Goal: Complete application form

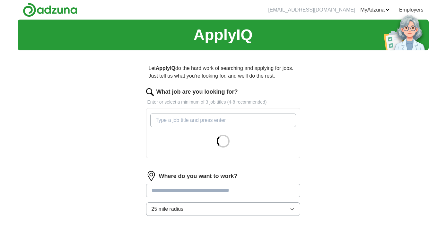
click at [254, 119] on input "What job are you looking for?" at bounding box center [223, 120] width 146 height 13
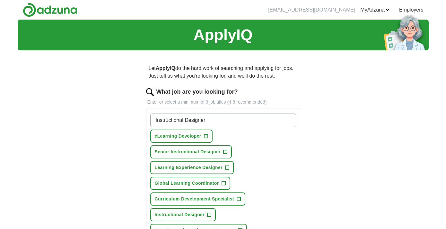
type input "Instructional Designer"
click at [226, 152] on span "+" at bounding box center [225, 151] width 4 height 5
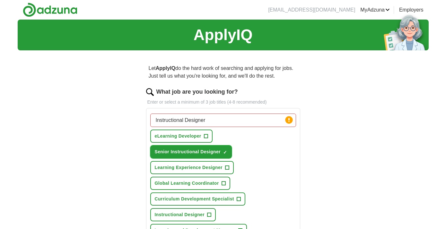
click at [203, 153] on span "Senior Instructional Designer" at bounding box center [188, 152] width 66 height 7
click at [224, 154] on span "+" at bounding box center [225, 151] width 4 height 5
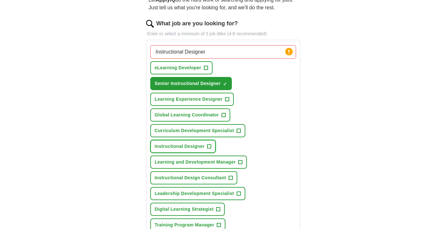
click at [197, 142] on button "Instructional Designer +" at bounding box center [183, 146] width 66 height 13
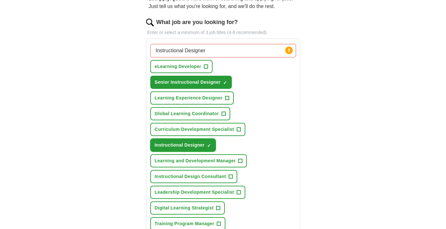
scroll to position [69, 0]
click at [209, 100] on span "Learning Experience Designer" at bounding box center [189, 98] width 68 height 7
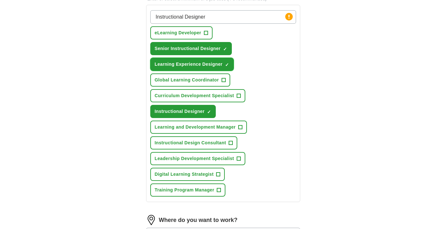
scroll to position [103, 0]
click at [182, 193] on span "Training Program Manager" at bounding box center [185, 190] width 60 height 7
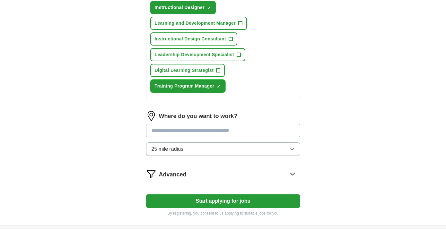
scroll to position [207, 0]
click at [279, 131] on input at bounding box center [223, 130] width 154 height 13
click at [325, 131] on div "Let ApplyIQ do the hard work of searching and applying for jobs. Just tell us w…" at bounding box center [222, 36] width 205 height 377
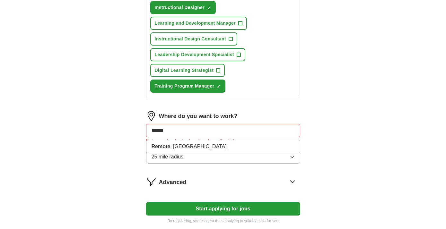
scroll to position [208, 0]
click at [192, 131] on input "******" at bounding box center [223, 130] width 154 height 13
type input "**********"
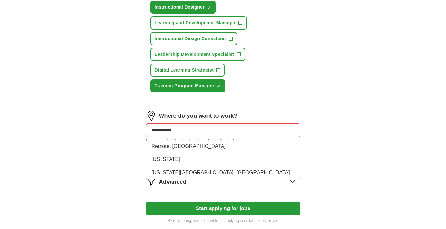
click at [146, 202] on button "Start applying for jobs" at bounding box center [223, 208] width 154 height 13
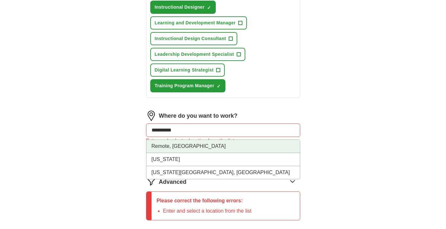
scroll to position [207, 0]
click at [178, 147] on li "Remote, [GEOGRAPHIC_DATA]" at bounding box center [222, 146] width 153 height 13
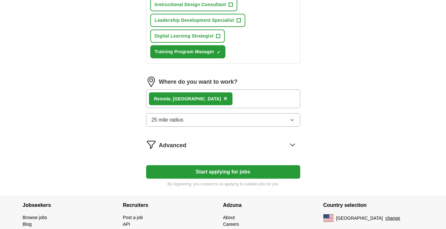
scroll to position [242, 0]
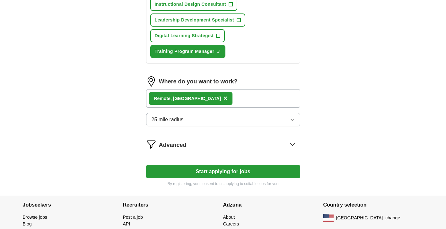
click at [263, 170] on button "Start applying for jobs" at bounding box center [223, 171] width 154 height 13
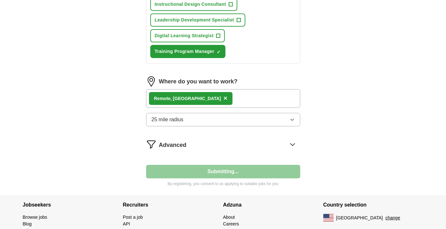
select select "**"
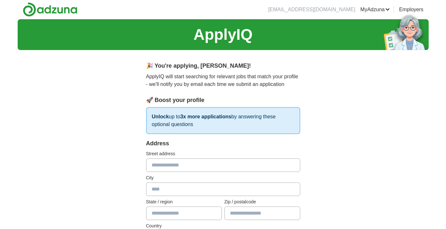
scroll to position [0, 0]
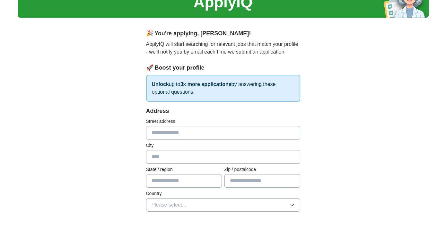
click at [241, 134] on input "text" at bounding box center [223, 132] width 154 height 13
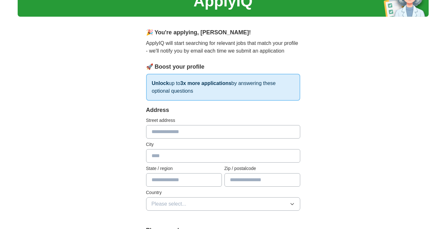
scroll to position [34, 0]
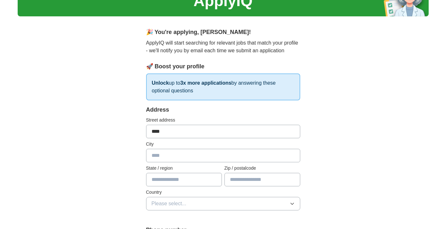
type input "**********"
type input "******"
type input "**"
type input "*****"
type input "**********"
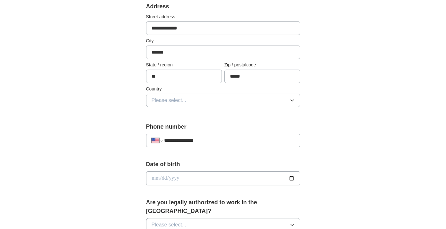
scroll to position [138, 0]
click at [253, 100] on button "Please select..." at bounding box center [223, 99] width 154 height 13
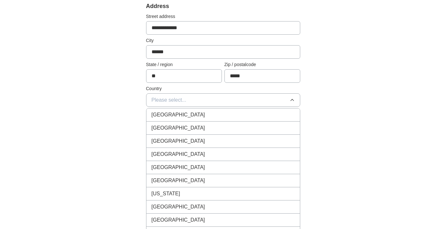
click at [237, 130] on div "United States" at bounding box center [222, 128] width 143 height 8
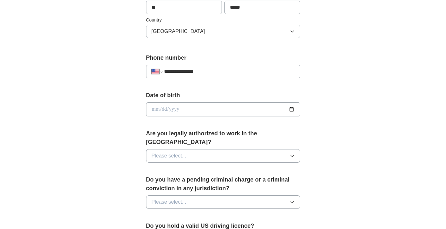
scroll to position [207, 0]
click at [286, 149] on button "Please select..." at bounding box center [223, 155] width 154 height 13
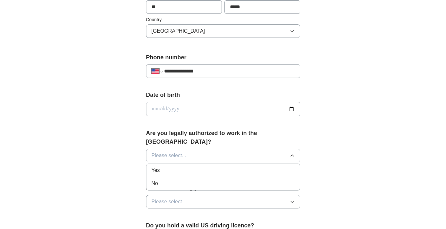
click at [273, 166] on div "Yes" at bounding box center [222, 170] width 143 height 8
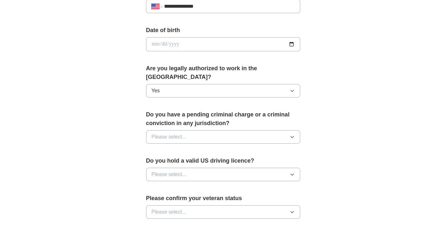
click at [274, 131] on button "Please select..." at bounding box center [223, 136] width 154 height 13
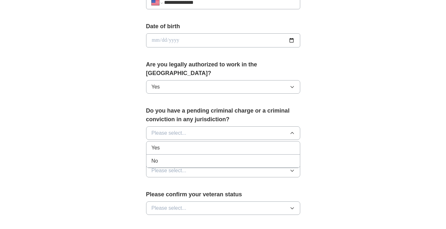
scroll to position [275, 0]
click at [260, 157] on div "No" at bounding box center [222, 161] width 143 height 8
click at [261, 164] on button "Please select..." at bounding box center [223, 170] width 154 height 13
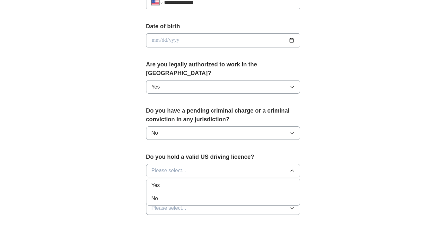
click at [261, 182] on div "Yes" at bounding box center [222, 186] width 143 height 8
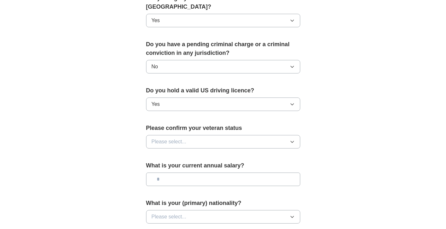
click at [267, 135] on button "Please select..." at bounding box center [223, 141] width 154 height 13
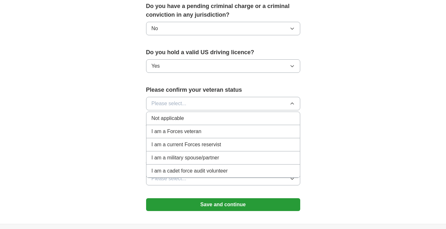
scroll to position [380, 0]
click at [246, 115] on div "Not applicable" at bounding box center [222, 119] width 143 height 8
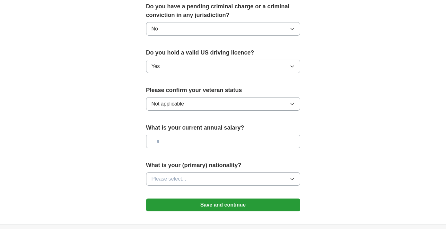
click at [247, 138] on input "text" at bounding box center [223, 141] width 154 height 13
type input "********"
click at [246, 172] on button "Please select..." at bounding box center [223, 178] width 154 height 13
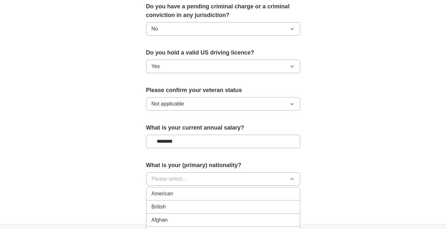
click at [244, 190] on div "American" at bounding box center [222, 194] width 143 height 8
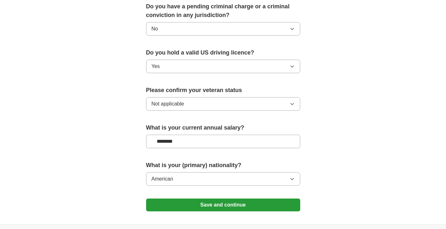
click at [277, 199] on button "Save and continue" at bounding box center [223, 205] width 154 height 13
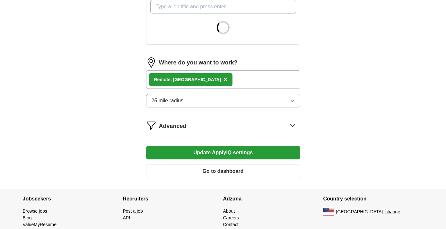
scroll to position [242, 0]
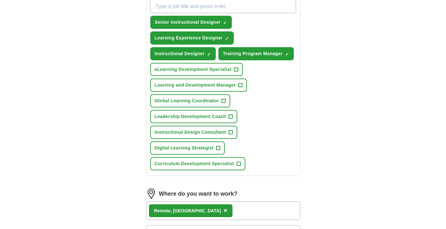
click at [183, 77] on form "**********" at bounding box center [223, 80] width 154 height 469
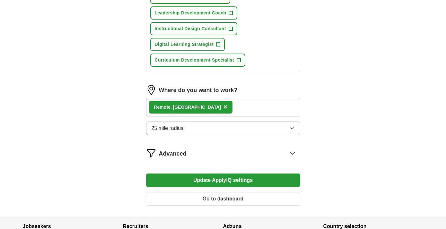
scroll to position [346, 0]
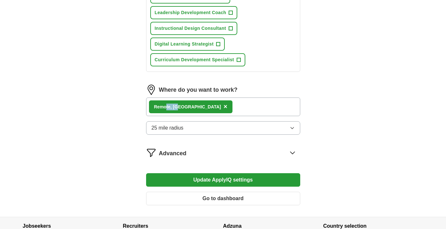
drag, startPoint x: 251, startPoint y: 107, endPoint x: 167, endPoint y: 105, distance: 84.1
click at [167, 105] on div "Remote, OR ×" at bounding box center [223, 107] width 154 height 19
click at [223, 107] on span "×" at bounding box center [225, 106] width 4 height 7
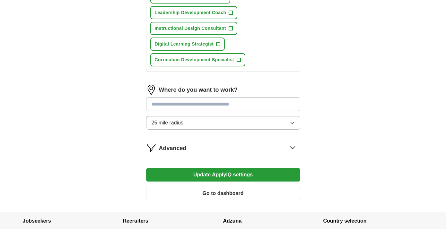
click at [188, 107] on input at bounding box center [223, 104] width 154 height 13
type input "******"
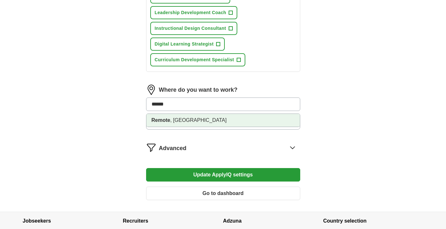
click at [177, 122] on li "Remote , [GEOGRAPHIC_DATA]" at bounding box center [222, 120] width 153 height 13
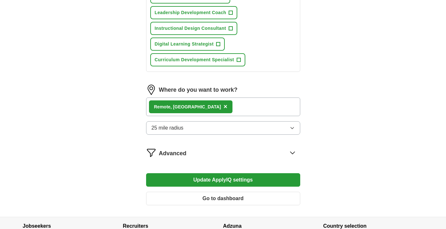
click at [179, 129] on span "25 mile radius" at bounding box center [167, 128] width 32 height 8
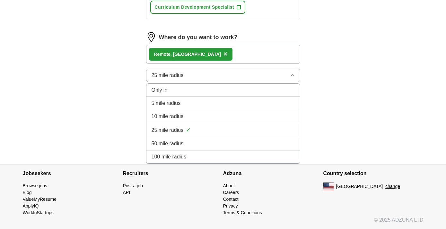
scroll to position [398, 0]
click at [192, 155] on div "100 mile radius" at bounding box center [222, 157] width 143 height 8
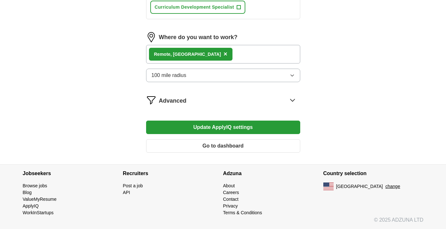
click at [274, 131] on button "Update ApplyIQ settings" at bounding box center [223, 127] width 154 height 13
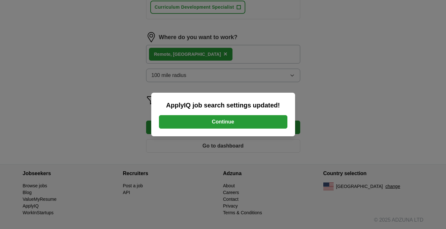
click at [281, 121] on button "Continue" at bounding box center [223, 121] width 128 height 13
